Goal: Information Seeking & Learning: Learn about a topic

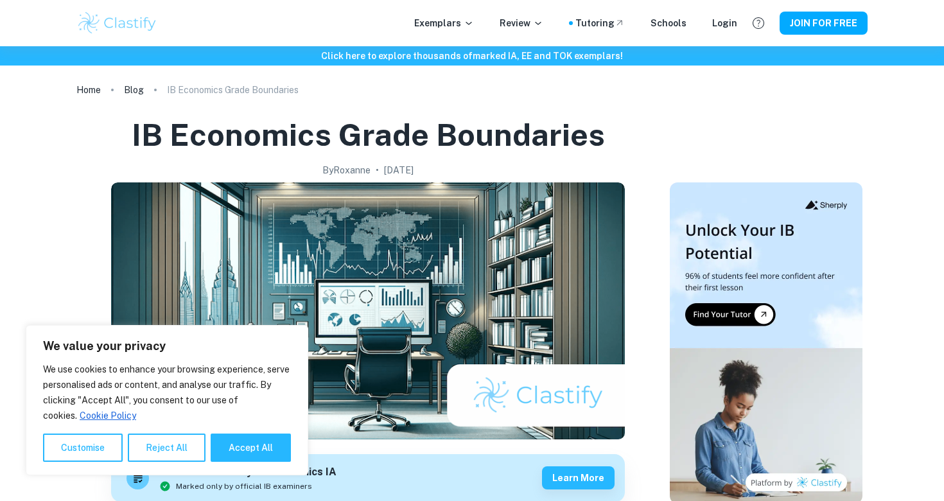
click at [240, 433] on div "We use cookies to enhance your browsing experience, serve personalised ads or c…" at bounding box center [167, 412] width 248 height 100
click at [240, 442] on button "Accept All" at bounding box center [251, 448] width 80 height 28
checkbox input "true"
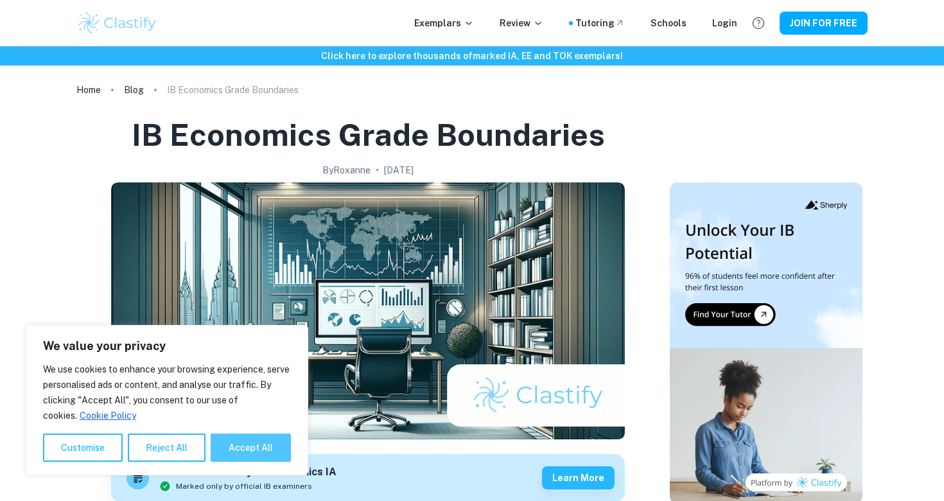
checkbox input "true"
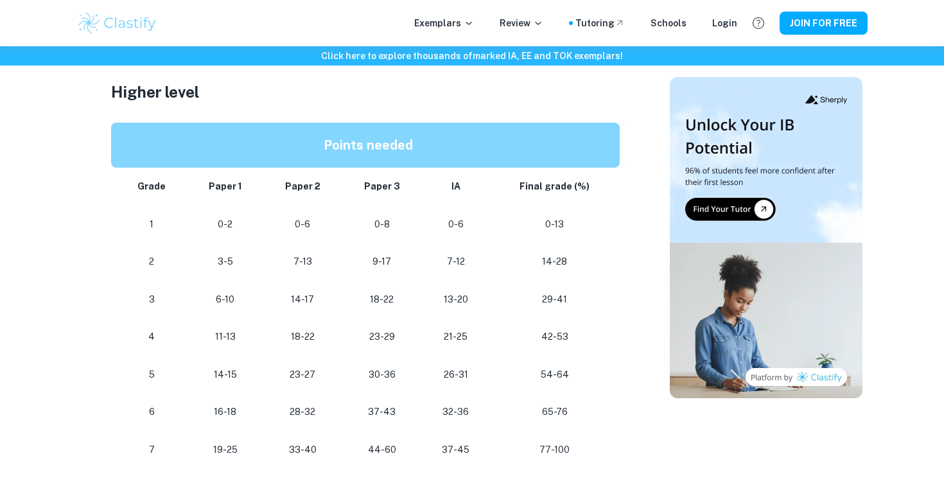
scroll to position [1105, 0]
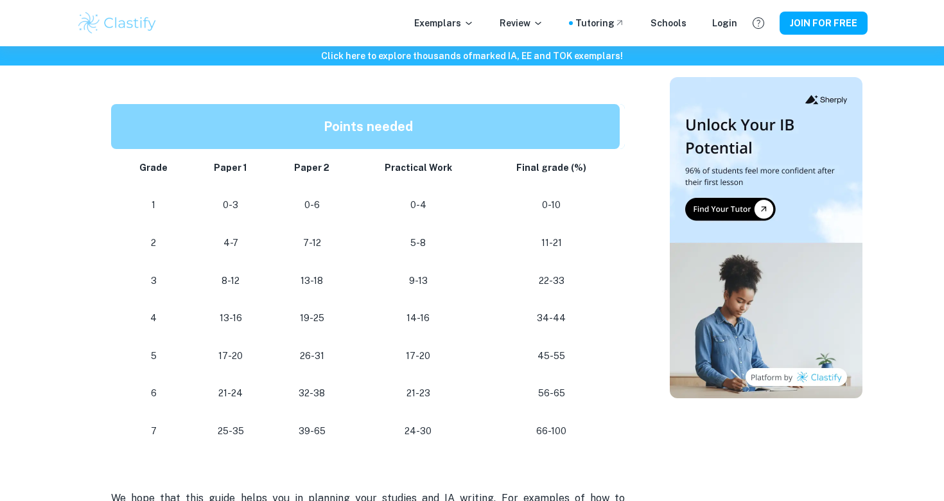
scroll to position [676, 0]
drag, startPoint x: 569, startPoint y: 429, endPoint x: 538, endPoint y: 425, distance: 31.2
click at [538, 425] on p "66-100" at bounding box center [552, 430] width 116 height 17
drag, startPoint x: 431, startPoint y: 423, endPoint x: 395, endPoint y: 419, distance: 36.2
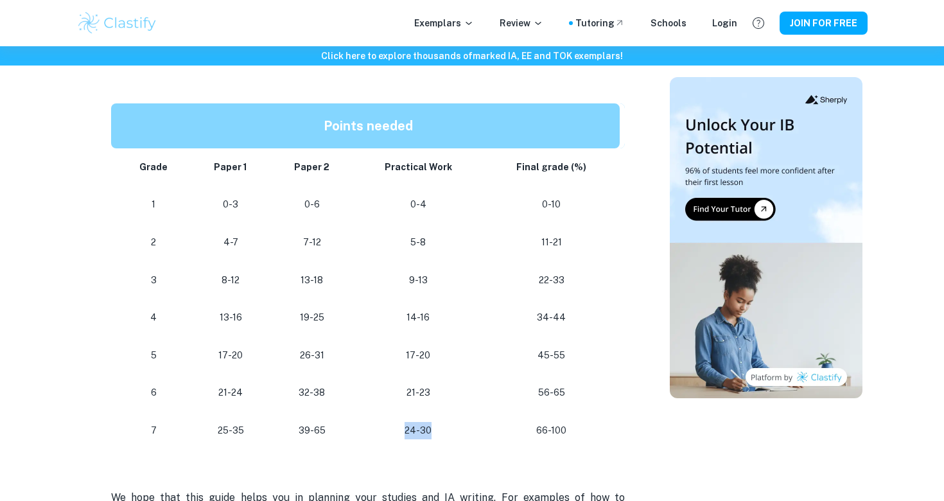
click at [395, 422] on p "24-30" at bounding box center [419, 430] width 110 height 17
drag, startPoint x: 322, startPoint y: 419, endPoint x: 294, endPoint y: 419, distance: 27.6
click at [294, 422] on p "39-65" at bounding box center [312, 430] width 62 height 17
drag, startPoint x: 324, startPoint y: 424, endPoint x: 223, endPoint y: 424, distance: 100.8
click at [223, 424] on tr "[PHONE_NUMBER] [PHONE_NUMBER]" at bounding box center [368, 431] width 514 height 38
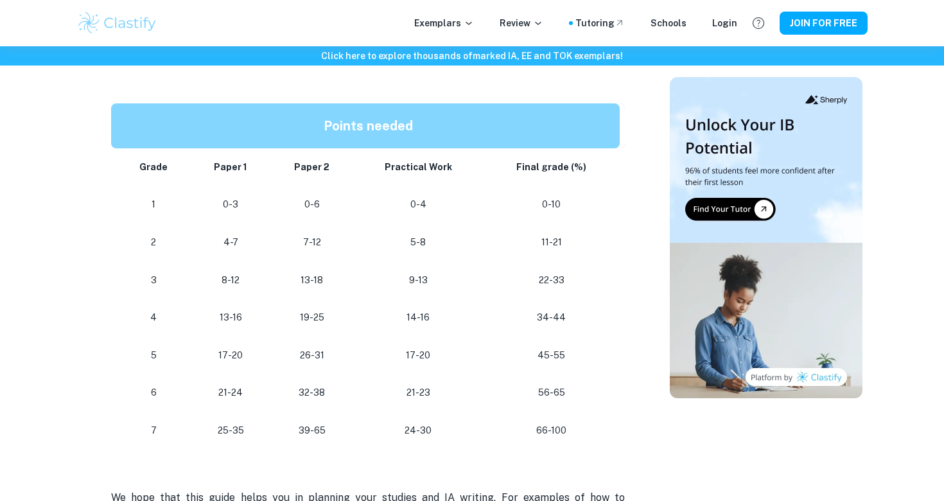
click at [269, 423] on td "25-35" at bounding box center [231, 431] width 80 height 38
drag, startPoint x: 315, startPoint y: 423, endPoint x: 335, endPoint y: 423, distance: 19.3
click at [335, 423] on p "39-65" at bounding box center [312, 430] width 62 height 17
drag, startPoint x: 335, startPoint y: 423, endPoint x: 258, endPoint y: 423, distance: 77.1
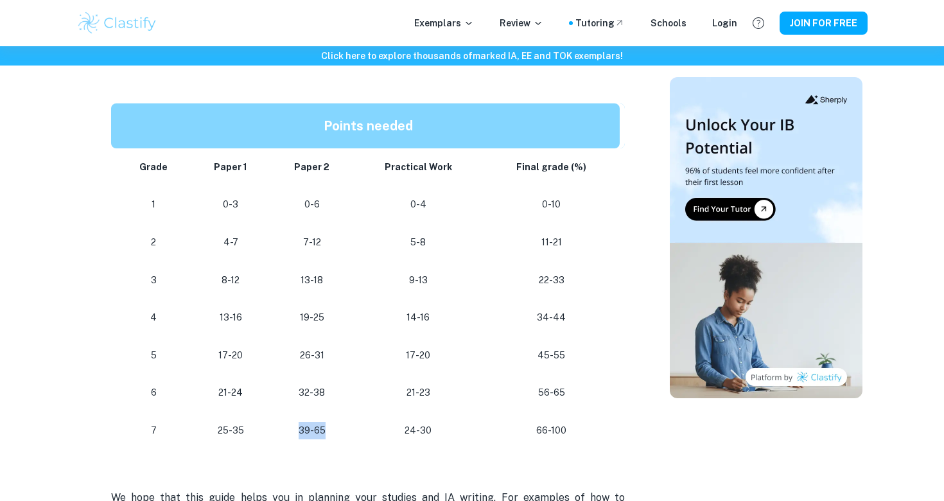
click at [258, 423] on tr "[PHONE_NUMBER] [PHONE_NUMBER]" at bounding box center [368, 431] width 514 height 38
click at [258, 423] on p "25-35" at bounding box center [230, 430] width 59 height 17
click at [265, 423] on td "25-35" at bounding box center [231, 431] width 80 height 38
click at [397, 358] on td "17-20" at bounding box center [418, 356] width 130 height 38
drag, startPoint x: 316, startPoint y: 425, endPoint x: 331, endPoint y: 427, distance: 14.9
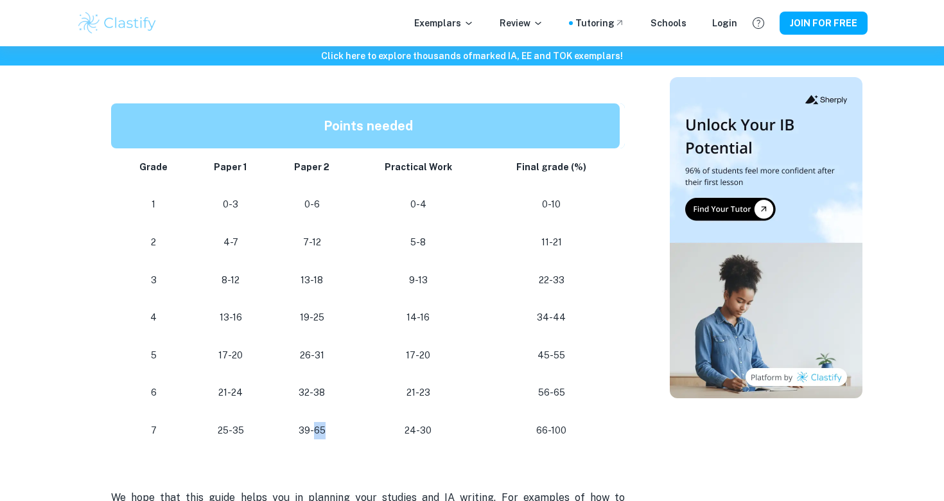
click at [333, 427] on p "39-65" at bounding box center [312, 430] width 62 height 17
click at [331, 427] on p "39-65" at bounding box center [312, 430] width 62 height 17
drag, startPoint x: 330, startPoint y: 427, endPoint x: 294, endPoint y: 427, distance: 36.0
click at [294, 427] on p "39-65" at bounding box center [312, 430] width 62 height 17
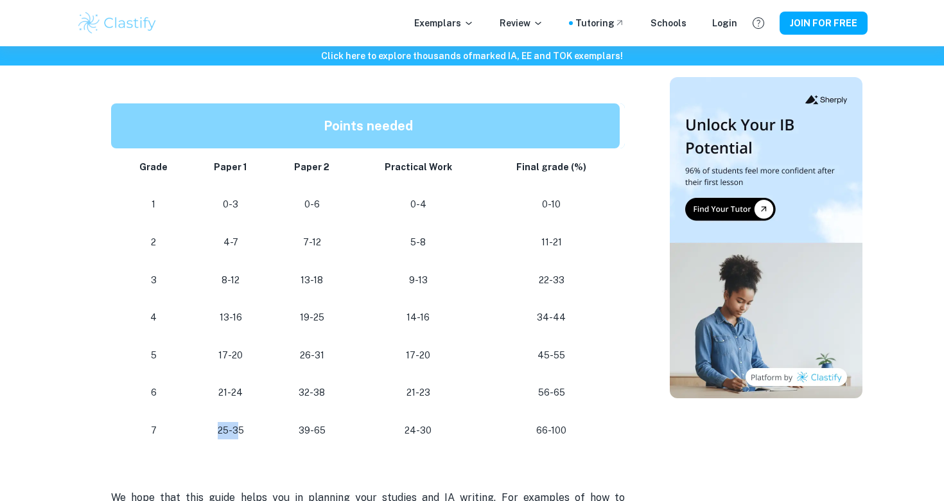
drag, startPoint x: 241, startPoint y: 427, endPoint x: 220, endPoint y: 426, distance: 21.2
click at [220, 426] on p "25-35" at bounding box center [230, 430] width 59 height 17
drag, startPoint x: 250, startPoint y: 427, endPoint x: 234, endPoint y: 421, distance: 17.1
click at [234, 422] on p "25-35" at bounding box center [230, 430] width 59 height 17
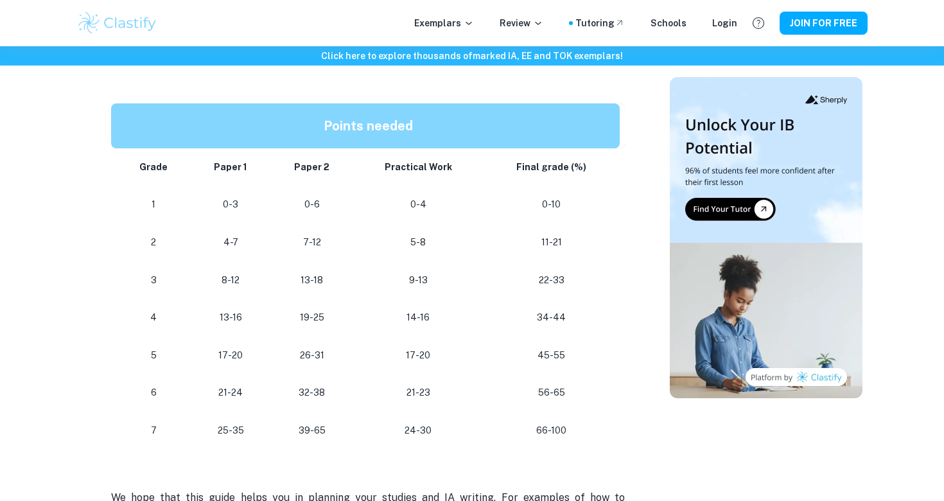
click at [234, 423] on p "25-35" at bounding box center [230, 430] width 59 height 17
drag, startPoint x: 263, startPoint y: 426, endPoint x: 201, endPoint y: 426, distance: 62.3
click at [201, 426] on td "25-35" at bounding box center [231, 431] width 80 height 38
drag, startPoint x: 250, startPoint y: 345, endPoint x: 116, endPoint y: 342, distance: 133.6
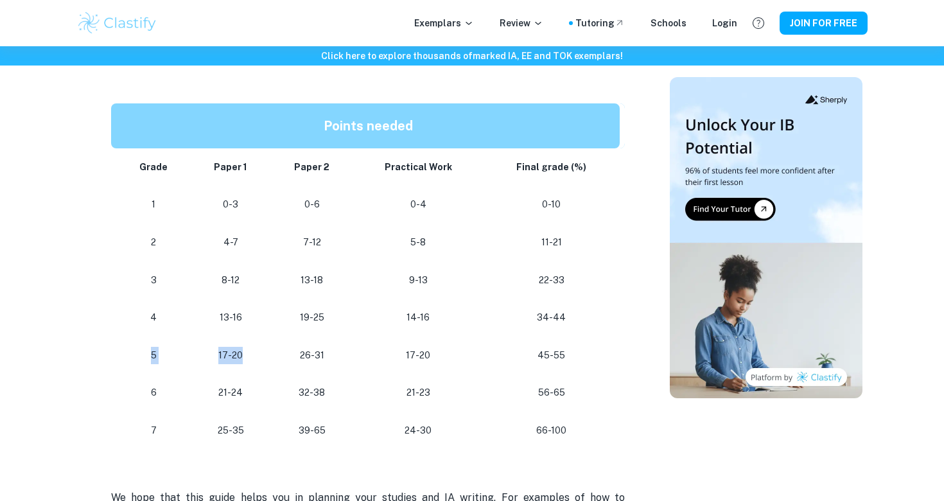
click at [116, 342] on tr "[PHONE_NUMBER] [PHONE_NUMBER]" at bounding box center [368, 356] width 514 height 38
click at [116, 342] on td "5" at bounding box center [151, 356] width 80 height 38
drag, startPoint x: 193, startPoint y: 351, endPoint x: 244, endPoint y: 349, distance: 51.4
click at [244, 349] on td "17-20" at bounding box center [231, 356] width 80 height 38
drag, startPoint x: 296, startPoint y: 417, endPoint x: 345, endPoint y: 417, distance: 48.8
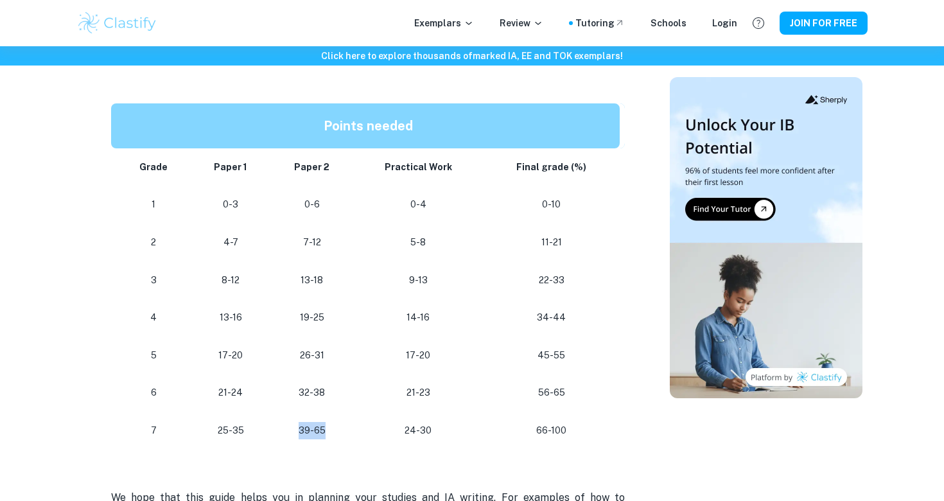
click at [345, 417] on td "39-65" at bounding box center [311, 431] width 83 height 38
click at [349, 418] on td "39-65" at bounding box center [311, 431] width 83 height 38
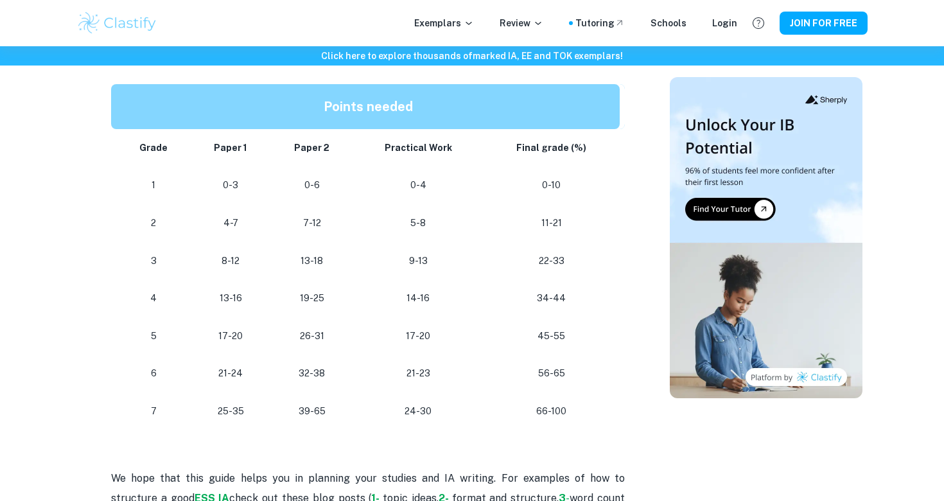
scroll to position [699, 0]
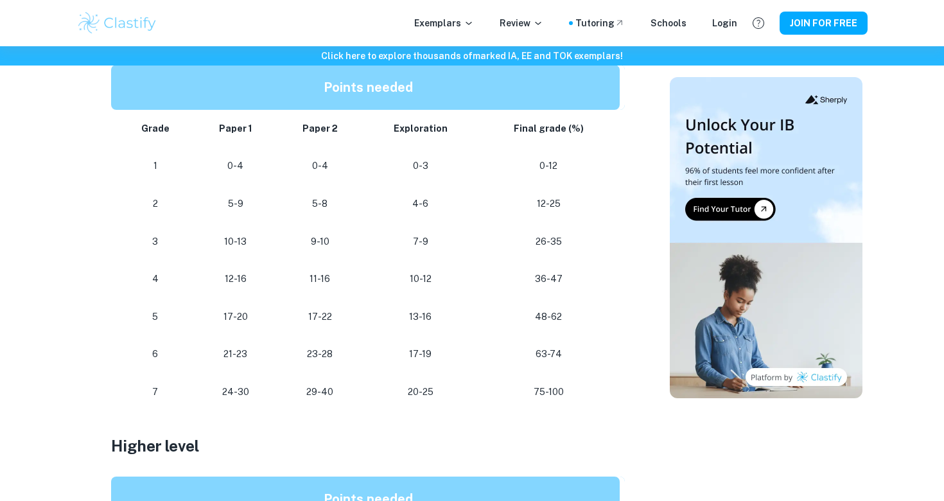
scroll to position [745, 0]
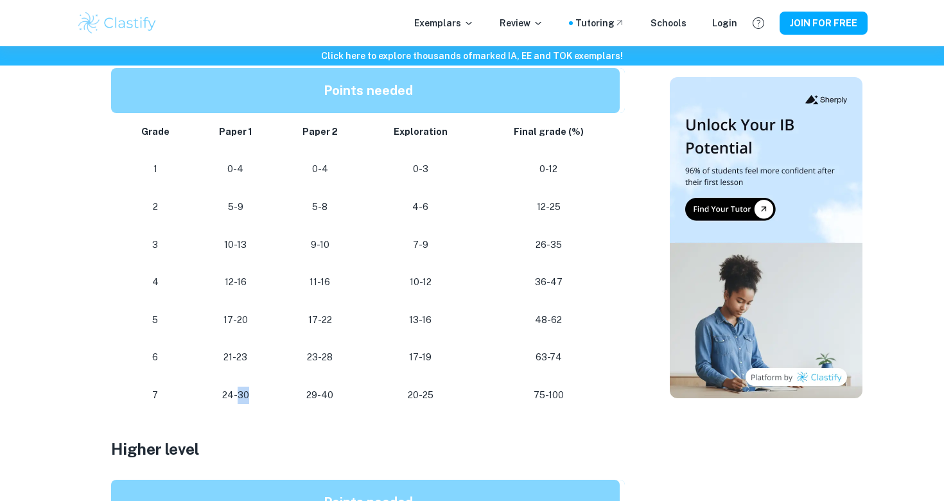
drag, startPoint x: 240, startPoint y: 390, endPoint x: 252, endPoint y: 393, distance: 12.6
click at [252, 393] on p "24-30" at bounding box center [235, 395] width 62 height 17
click at [250, 392] on p "24-30" at bounding box center [235, 395] width 62 height 17
drag, startPoint x: 269, startPoint y: 385, endPoint x: 200, endPoint y: 385, distance: 68.7
click at [201, 385] on td "24-30" at bounding box center [235, 395] width 83 height 38
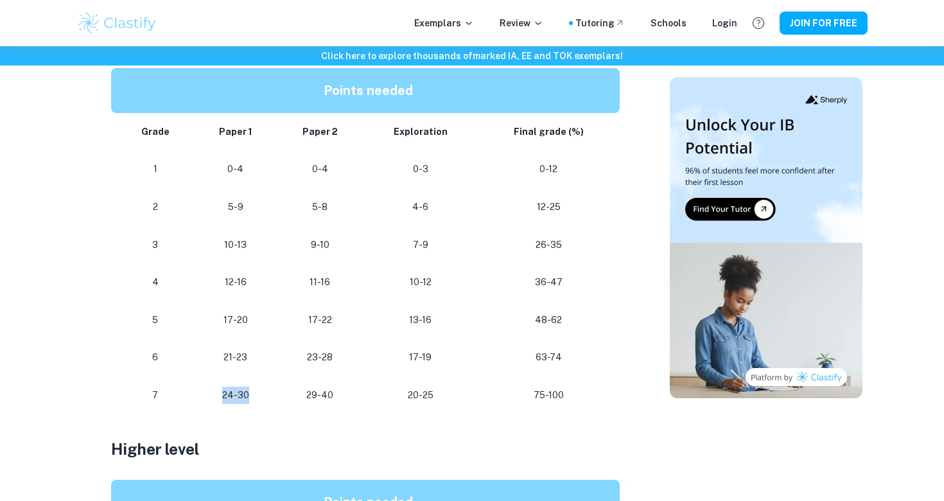
click at [258, 387] on p "24-30" at bounding box center [235, 395] width 62 height 17
drag, startPoint x: 301, startPoint y: 386, endPoint x: 377, endPoint y: 386, distance: 75.8
click at [378, 386] on tr "7 24-30 29-40 20-25 75-100" at bounding box center [368, 395] width 514 height 38
click at [377, 387] on p "20-25" at bounding box center [420, 395] width 94 height 17
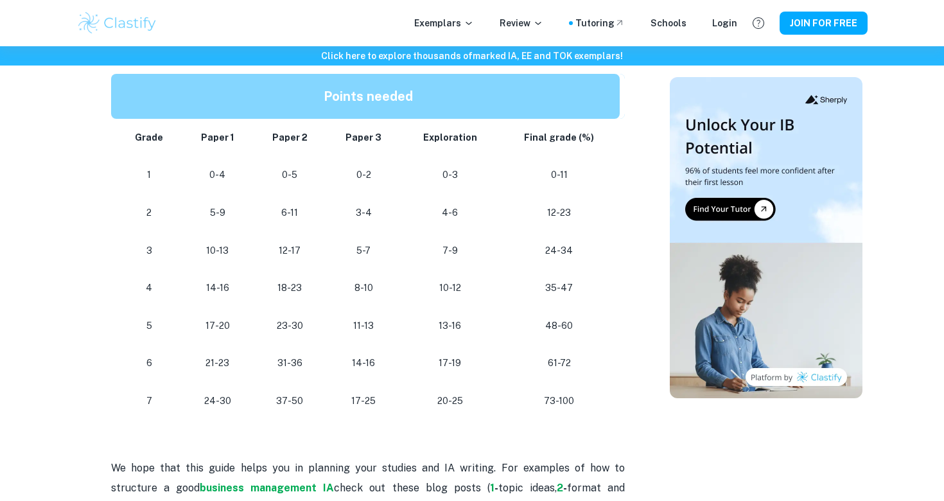
scroll to position [1143, 0]
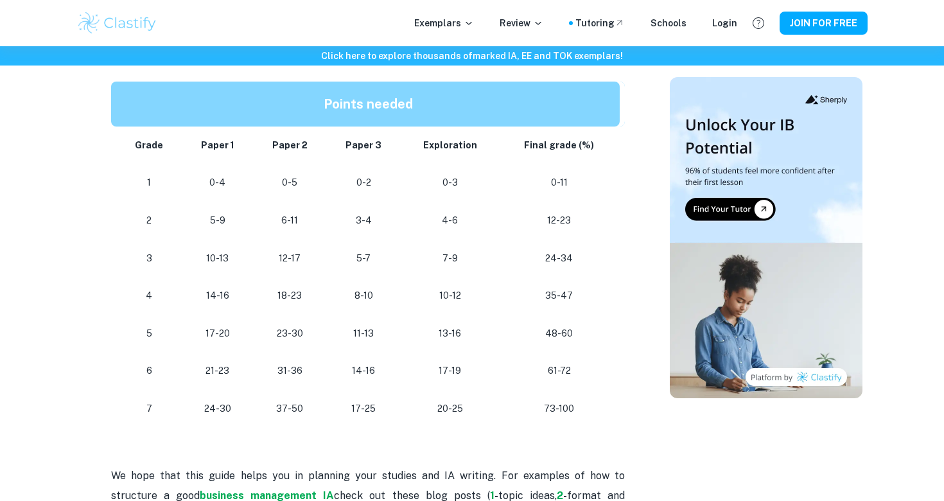
click at [377, 390] on td "17-25" at bounding box center [364, 409] width 75 height 38
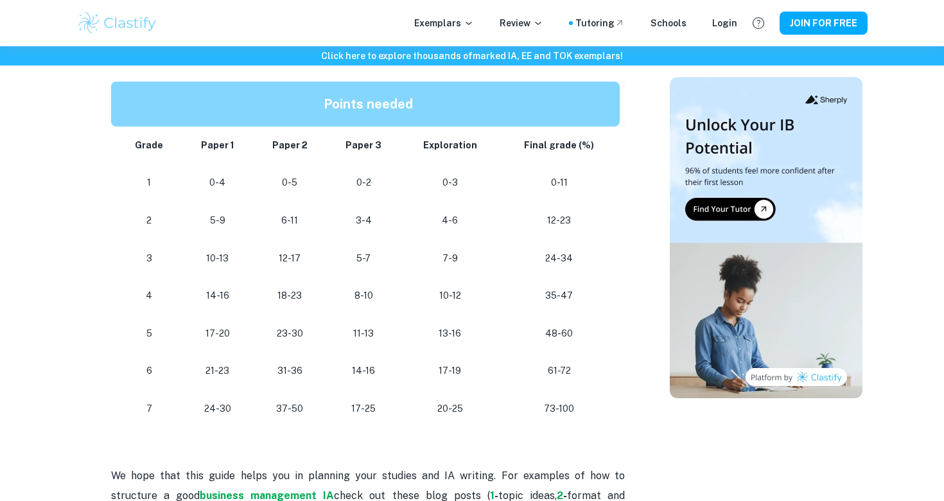
click at [377, 390] on td "17-25" at bounding box center [364, 409] width 75 height 38
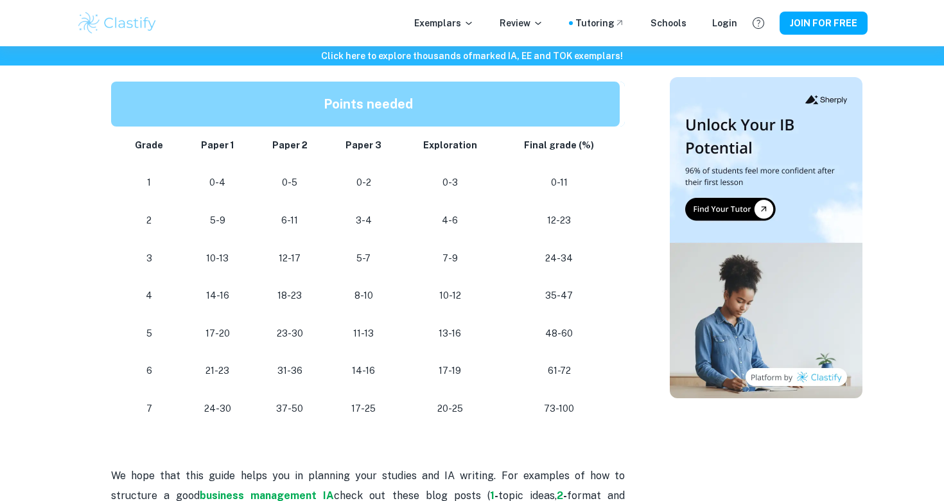
click at [377, 390] on td "17-25" at bounding box center [364, 409] width 75 height 38
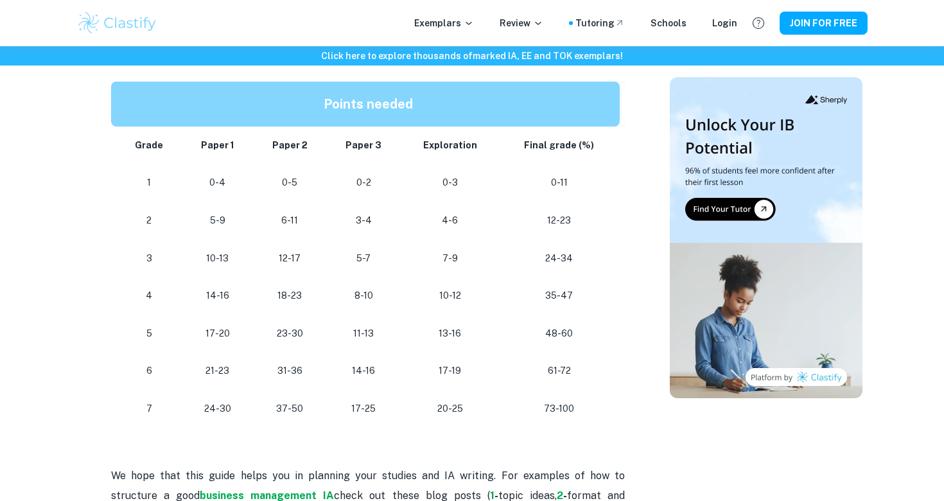
click at [377, 390] on td "17-25" at bounding box center [364, 409] width 75 height 38
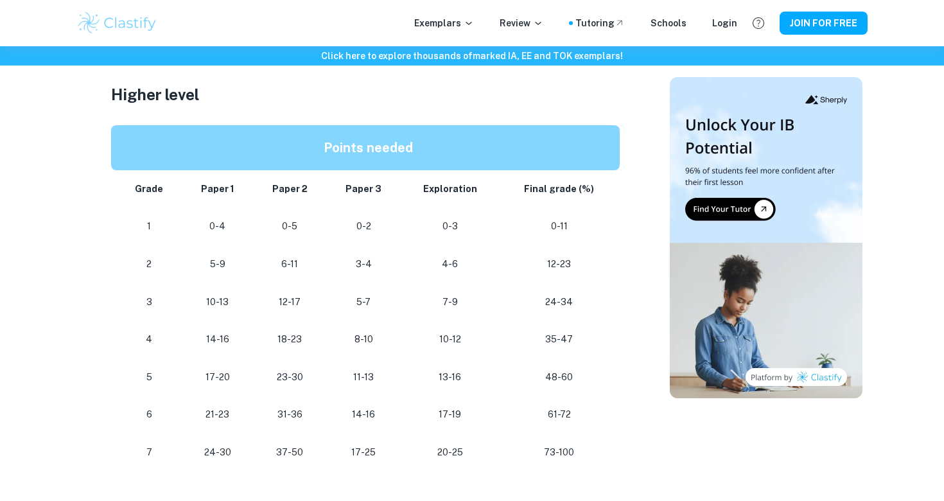
scroll to position [1099, 0]
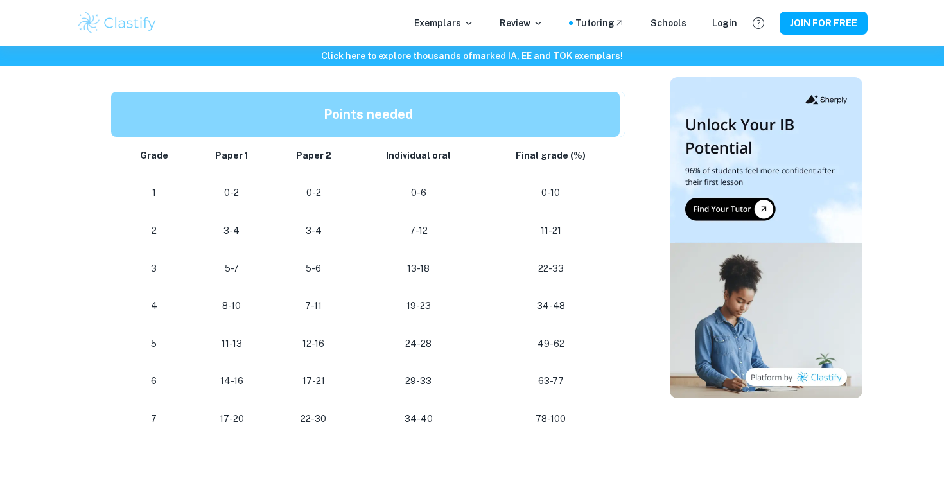
scroll to position [773, 0]
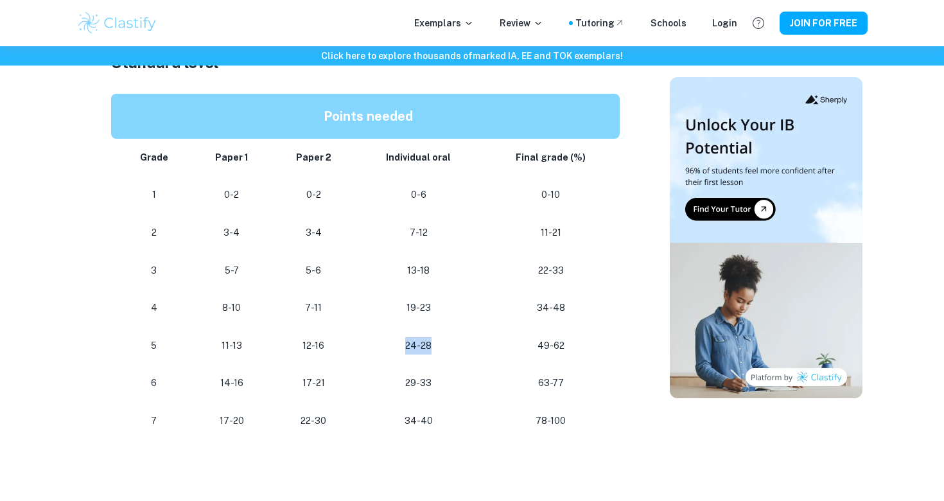
drag, startPoint x: 430, startPoint y: 338, endPoint x: 389, endPoint y: 343, distance: 41.4
click at [389, 343] on p "24-28" at bounding box center [418, 345] width 107 height 17
drag, startPoint x: 407, startPoint y: 340, endPoint x: 575, endPoint y: 338, distance: 168.9
click at [575, 338] on tr "5 11-13 12-16 24-28 49-62" at bounding box center [368, 346] width 514 height 38
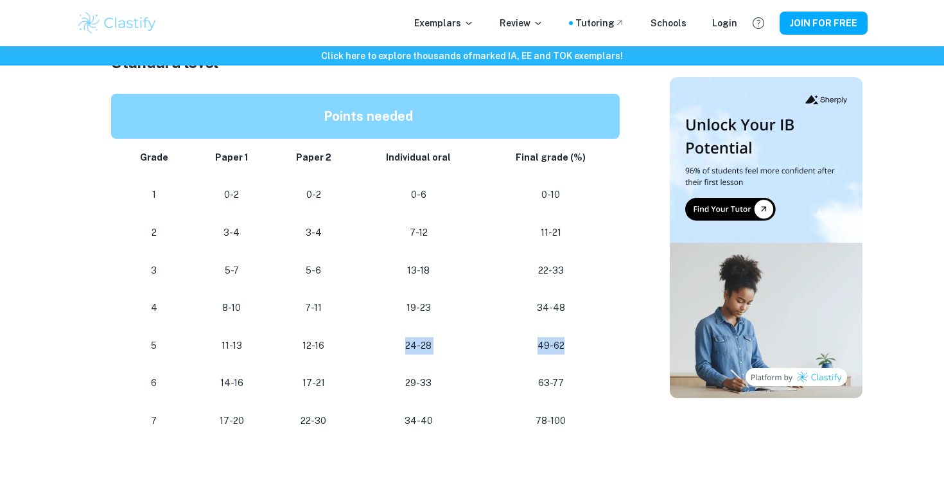
click at [575, 338] on p "49-62" at bounding box center [551, 345] width 117 height 17
drag, startPoint x: 575, startPoint y: 340, endPoint x: 194, endPoint y: 344, distance: 380.9
click at [194, 344] on tr "5 11-13 12-16 24-28 49-62" at bounding box center [368, 346] width 514 height 38
click at [194, 344] on td "11-13" at bounding box center [231, 346] width 80 height 38
